Goal: Task Accomplishment & Management: Use online tool/utility

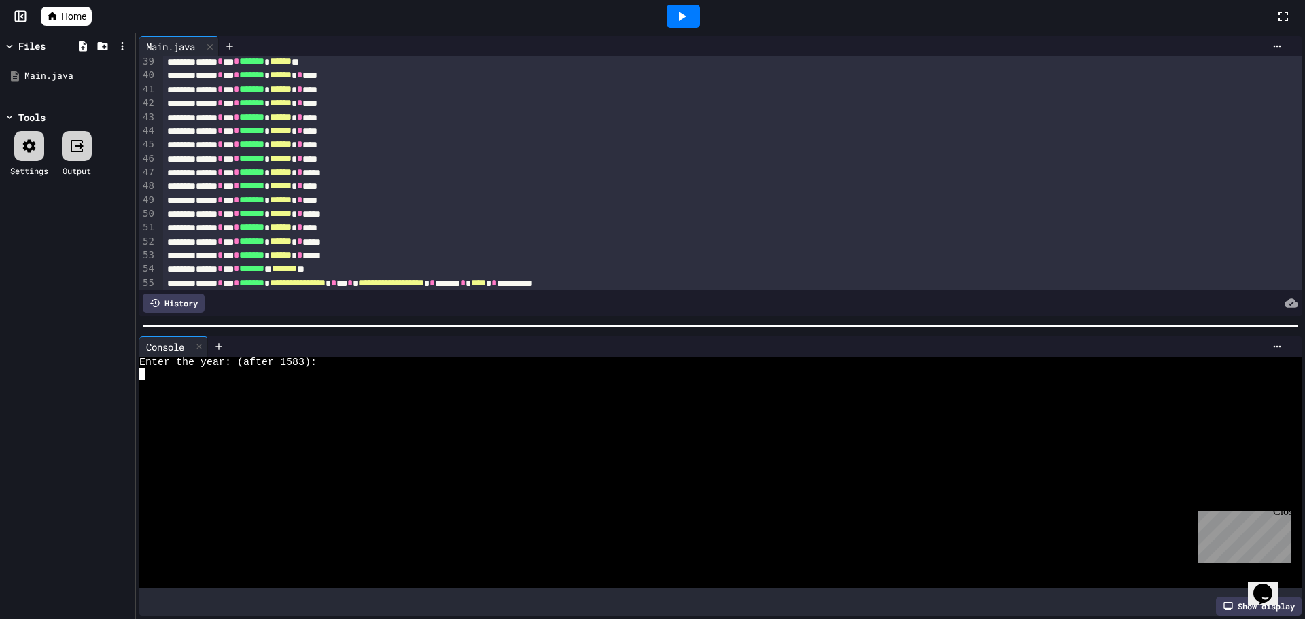
scroll to position [572, 0]
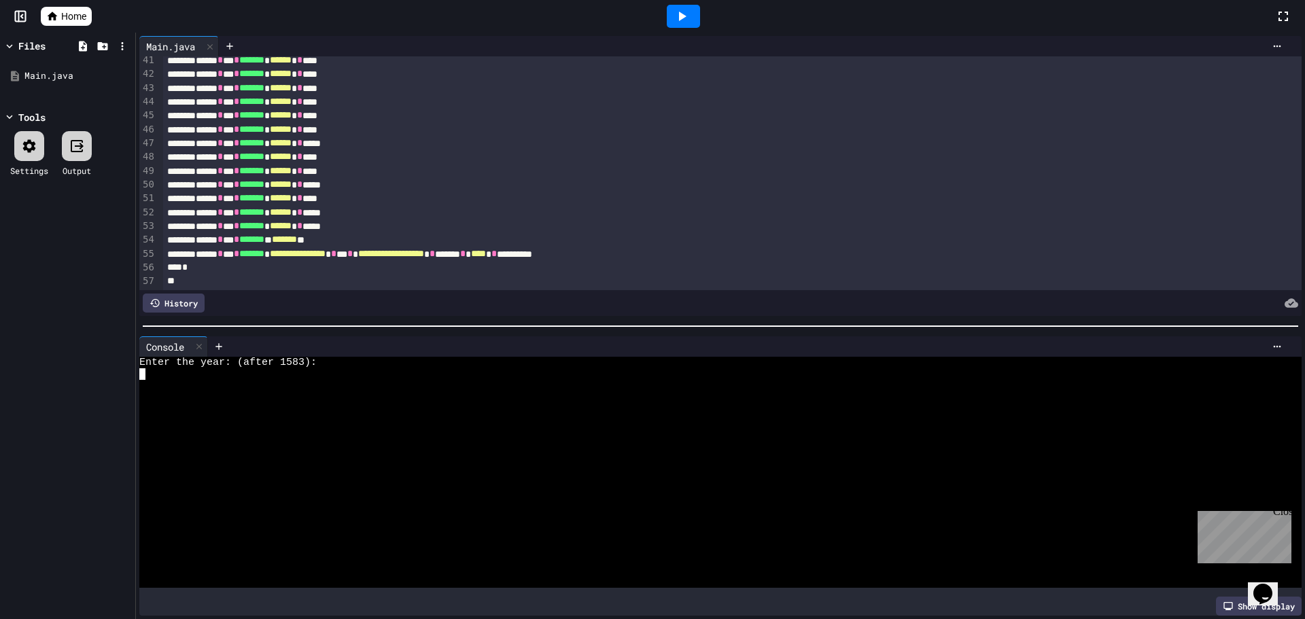
click at [247, 374] on div at bounding box center [708, 375] width 1138 height 12
click at [677, 14] on icon at bounding box center [682, 16] width 16 height 16
click at [263, 395] on div at bounding box center [708, 398] width 1138 height 12
click at [90, 41] on div at bounding box center [82, 45] width 17 height 17
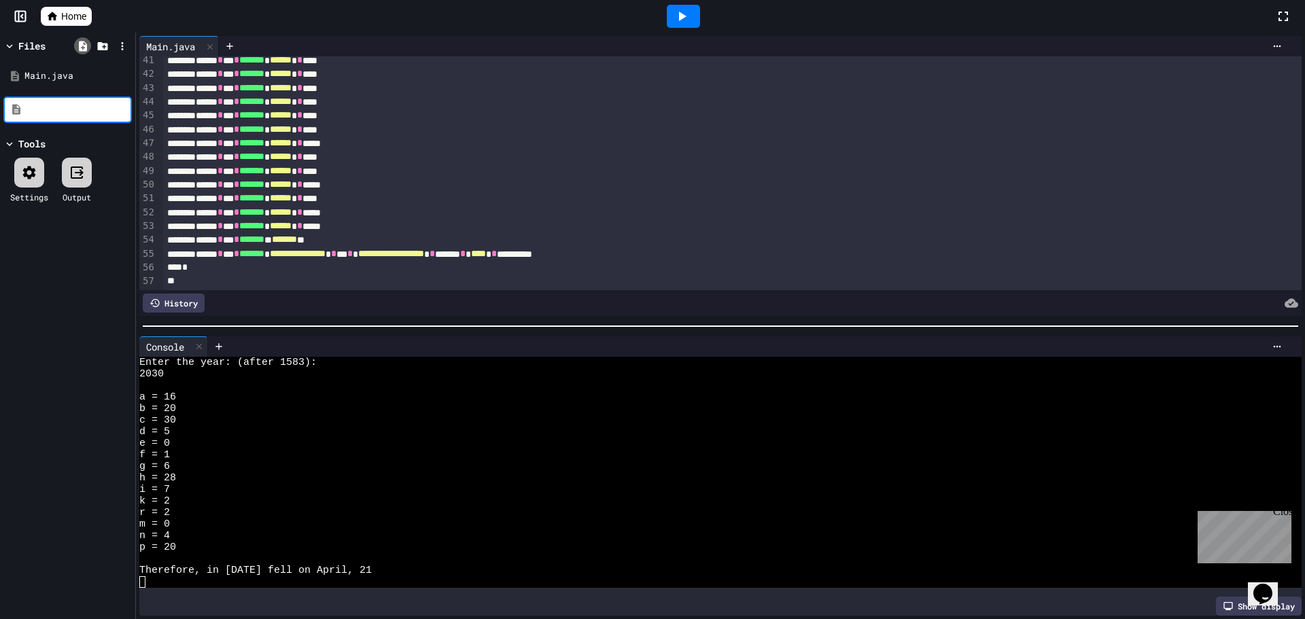
click at [90, 41] on div at bounding box center [82, 45] width 17 height 17
click at [120, 44] on icon at bounding box center [122, 46] width 12 height 12
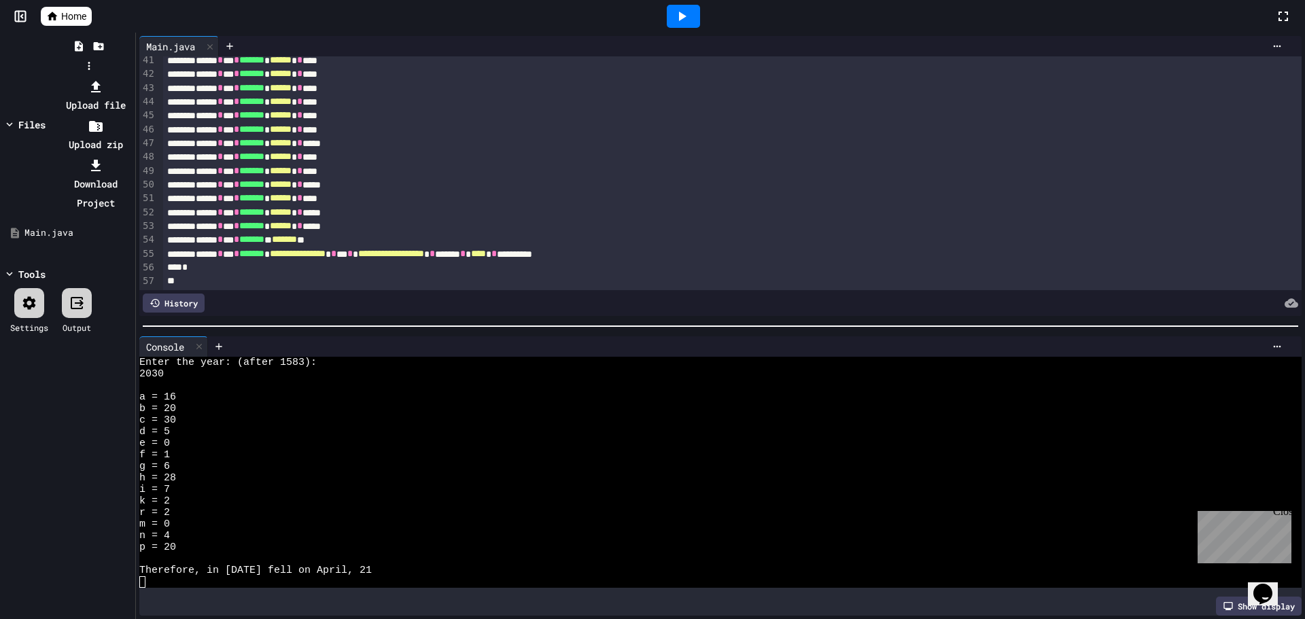
drag, startPoint x: 114, startPoint y: 39, endPoint x: 109, endPoint y: 27, distance: 14.0
click at [109, 77] on div at bounding box center [89, 77] width 86 height 0
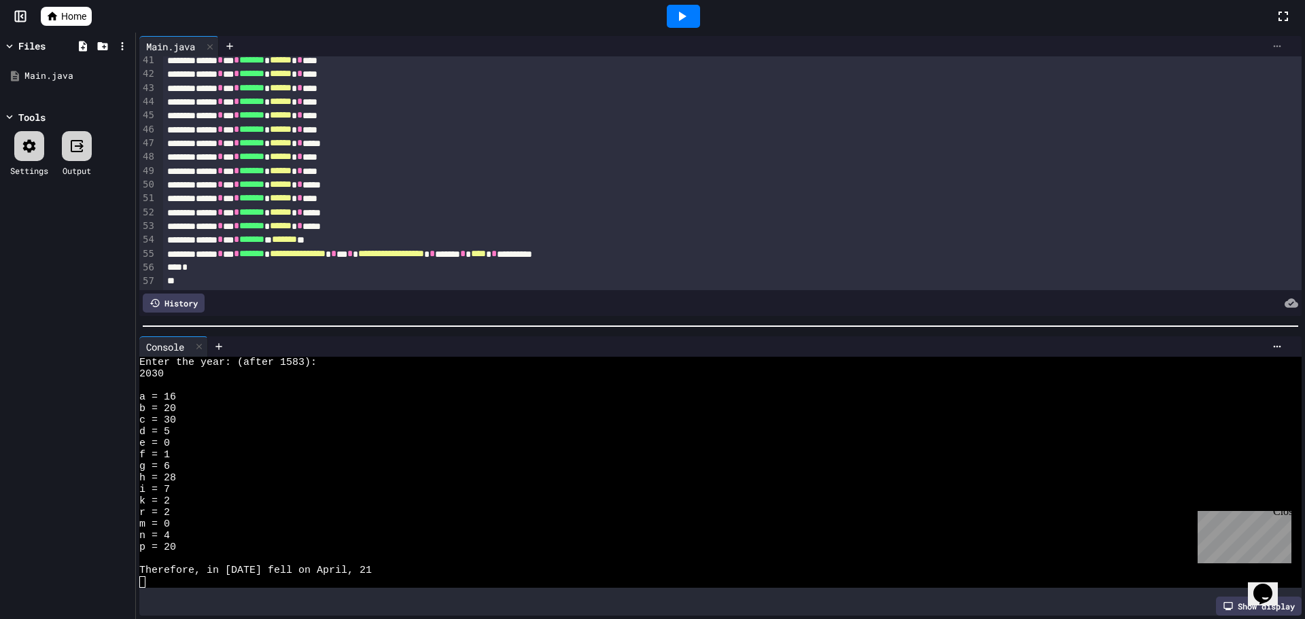
click at [1277, 50] on div at bounding box center [1278, 46] width 22 height 11
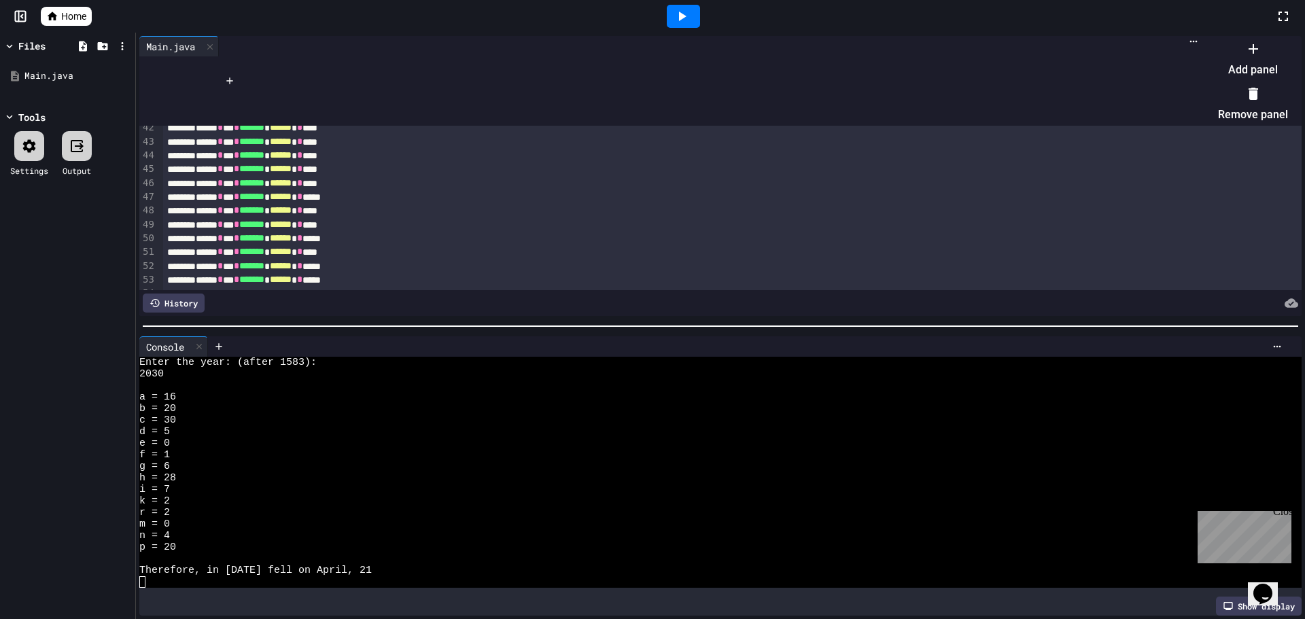
click at [1205, 37] on div at bounding box center [1247, 37] width 84 height 0
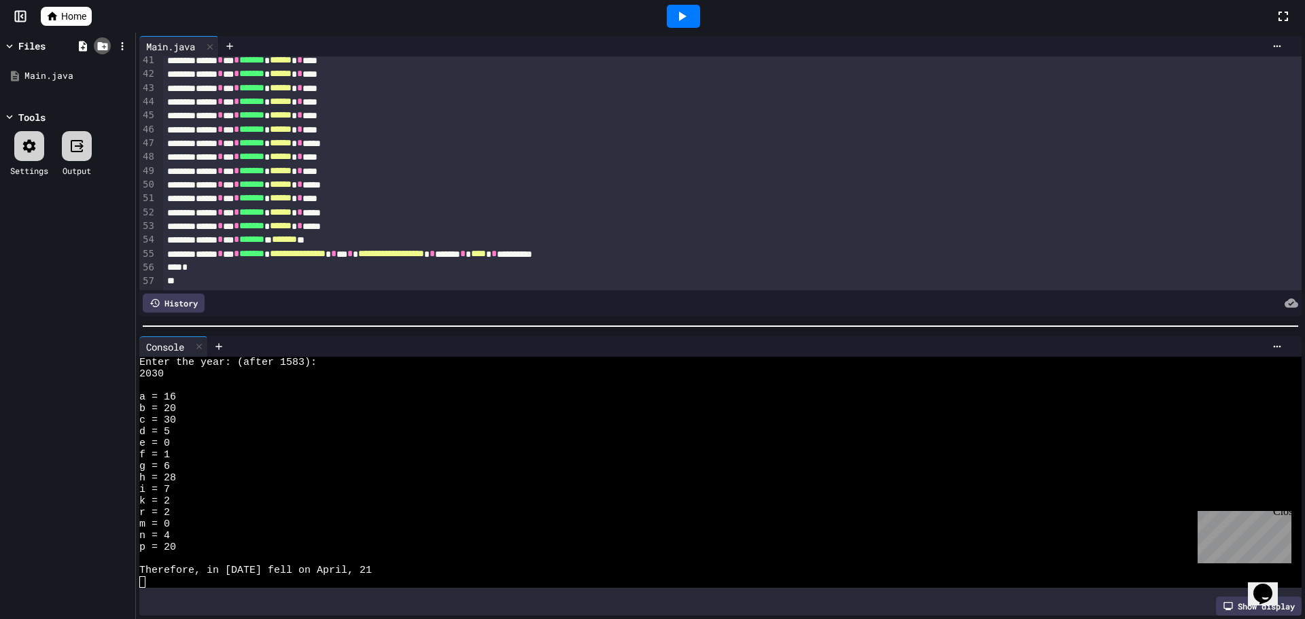
click at [103, 51] on icon at bounding box center [103, 46] width 12 height 12
click at [90, 43] on div at bounding box center [82, 45] width 17 height 17
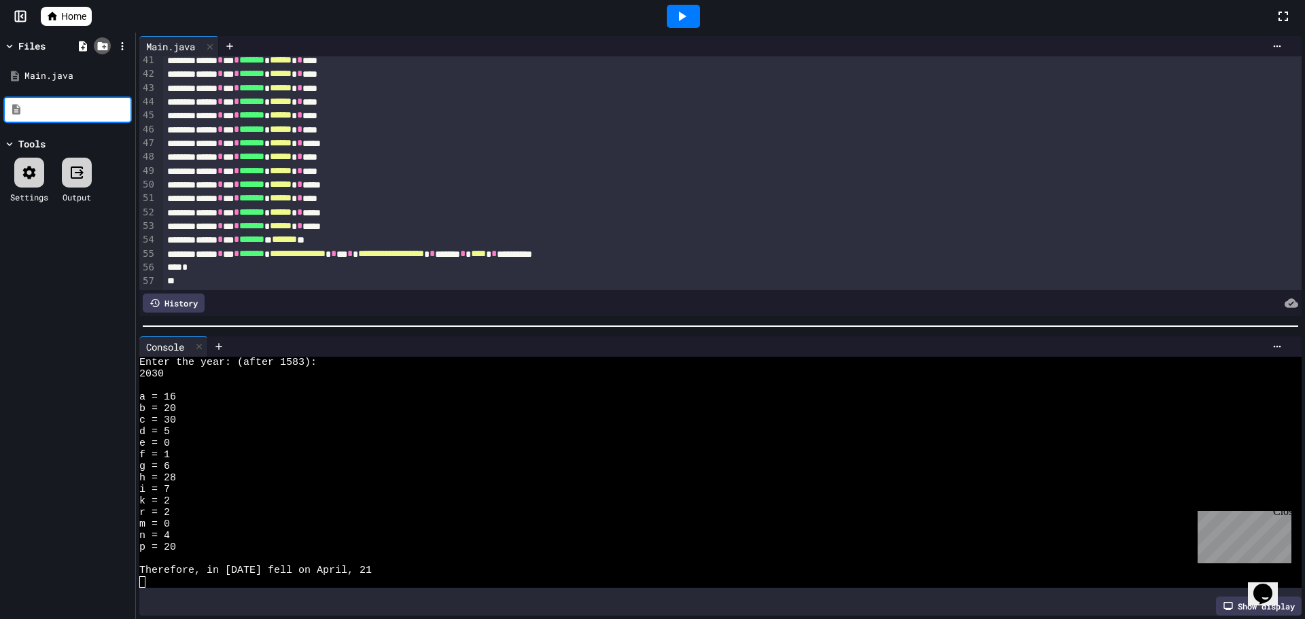
click at [101, 46] on icon at bounding box center [102, 46] width 10 height 8
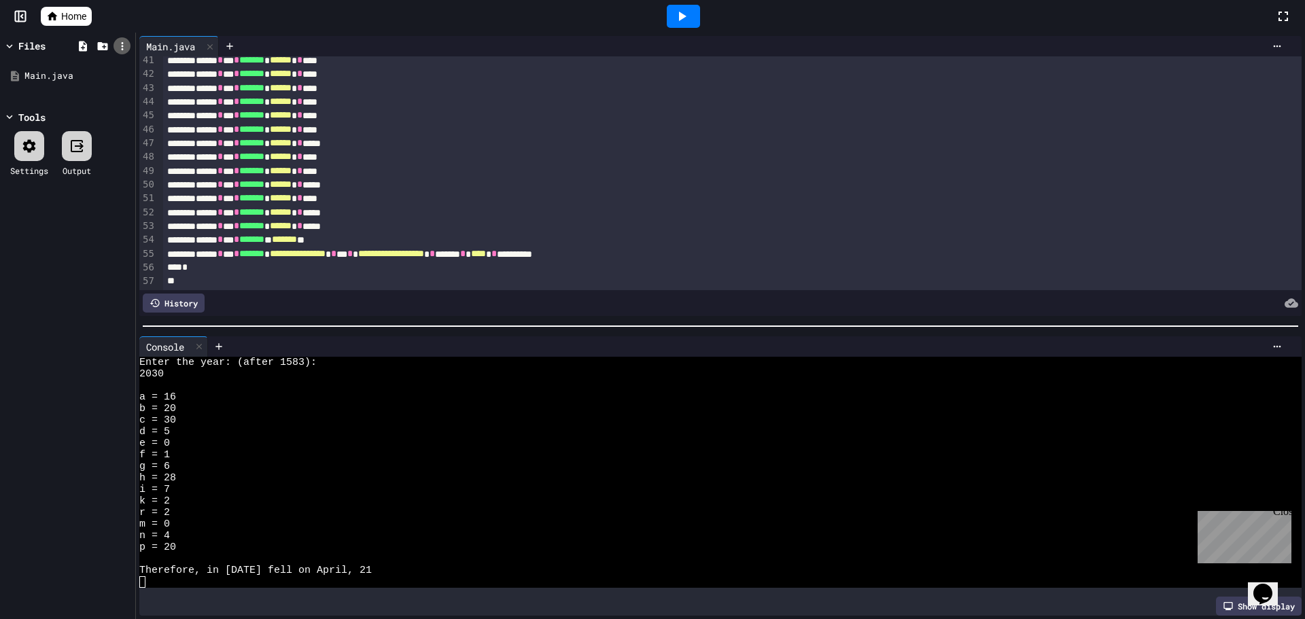
click at [123, 44] on icon at bounding box center [122, 46] width 12 height 12
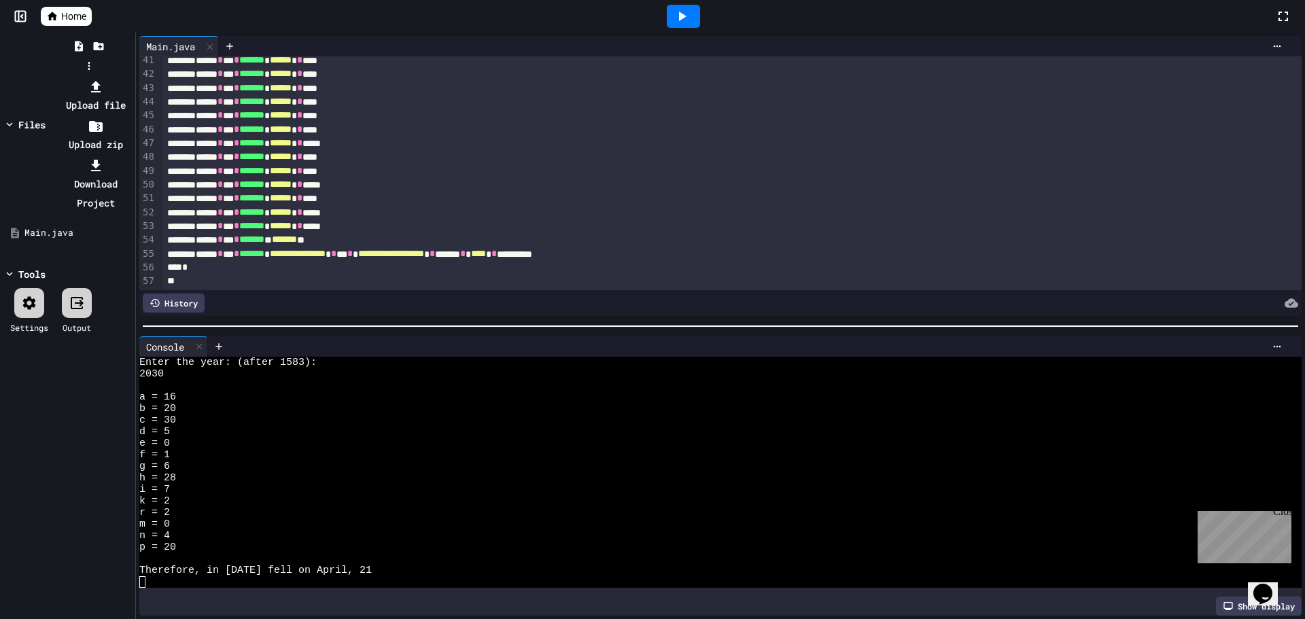
click at [132, 116] on li "Upload zip" at bounding box center [95, 135] width 73 height 38
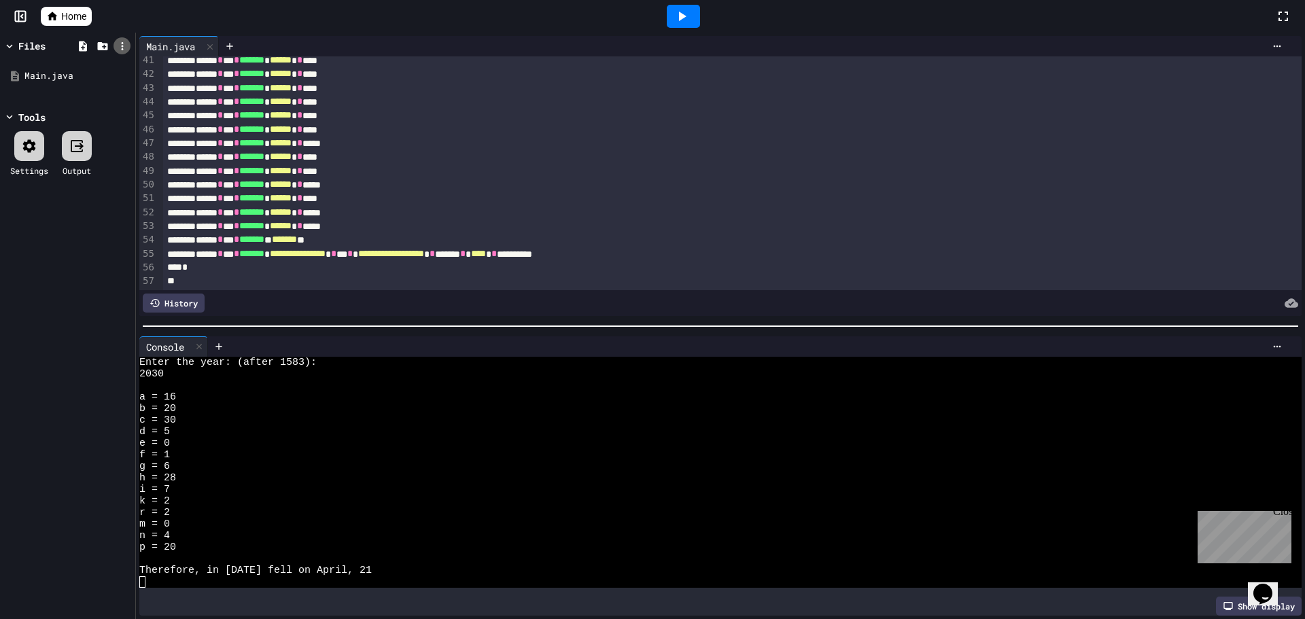
click at [119, 43] on icon at bounding box center [122, 46] width 12 height 12
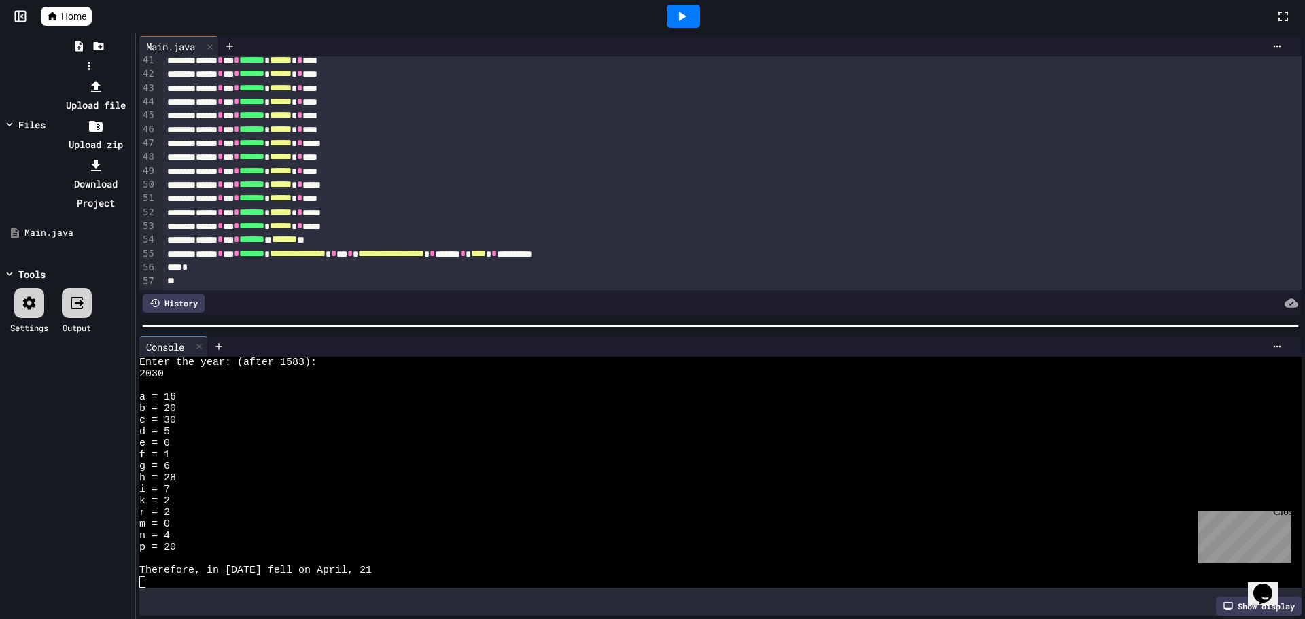
click at [132, 156] on li "Download Project" at bounding box center [95, 184] width 73 height 57
